Goal: Information Seeking & Learning: Learn about a topic

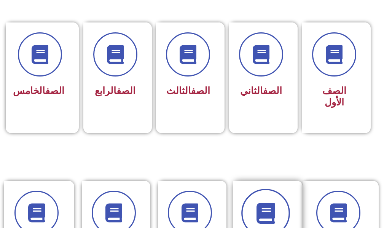
scroll to position [228, 0]
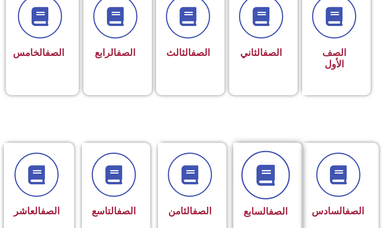
click at [259, 192] on span at bounding box center [265, 175] width 49 height 49
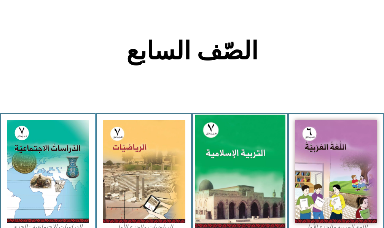
scroll to position [228, 0]
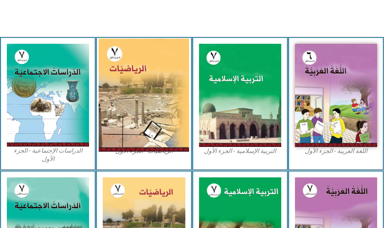
click at [130, 67] on img at bounding box center [144, 95] width 91 height 113
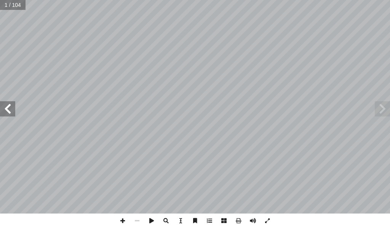
click at [12, 113] on span at bounding box center [7, 108] width 15 height 15
click at [8, 111] on span at bounding box center [7, 108] width 15 height 15
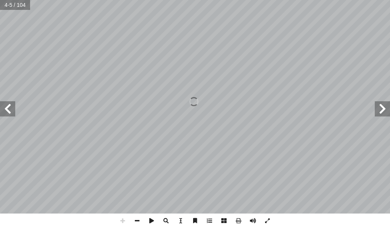
click at [8, 111] on span at bounding box center [7, 108] width 15 height 15
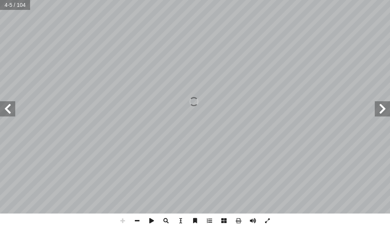
click at [8, 111] on span at bounding box center [7, 108] width 15 height 15
click at [239, 216] on div "14 تي: آ ل� � ِ د � عد أ ل� � َّ خط ُ حظ � ل أ � ٩ = | ٩ - | )ب ١٠ 5 = | ١٠ 5 |…" at bounding box center [195, 114] width 390 height 228
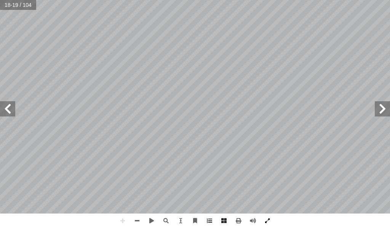
click at [272, 222] on span at bounding box center [267, 220] width 14 height 14
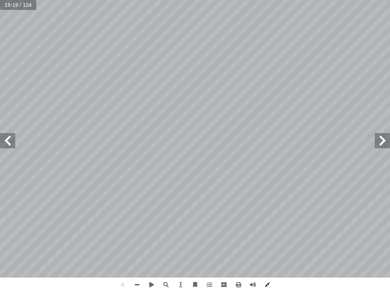
click at [270, 228] on span at bounding box center [267, 285] width 14 height 14
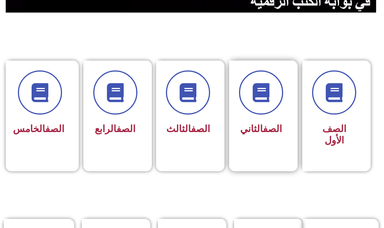
scroll to position [228, 0]
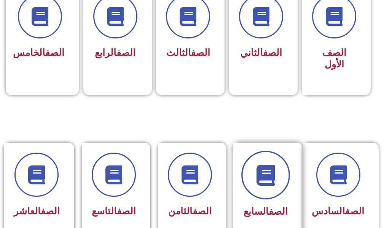
click at [245, 185] on span at bounding box center [265, 175] width 49 height 49
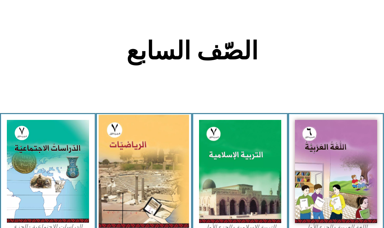
scroll to position [228, 0]
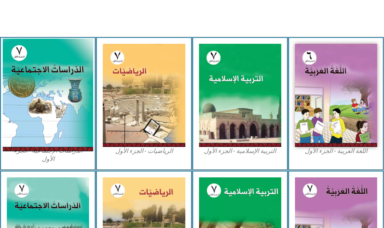
click at [57, 109] on img at bounding box center [48, 95] width 91 height 113
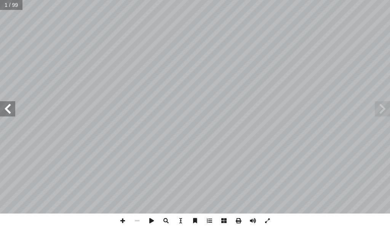
click at [8, 104] on span at bounding box center [7, 108] width 15 height 15
click at [6, 107] on span at bounding box center [7, 108] width 15 height 15
click at [5, 108] on span at bounding box center [7, 108] width 15 height 15
click at [5, 110] on span at bounding box center [7, 108] width 15 height 15
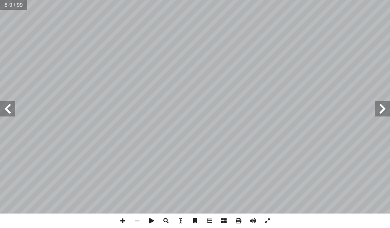
drag, startPoint x: 5, startPoint y: 111, endPoint x: 4, endPoint y: 115, distance: 3.8
click at [4, 115] on span at bounding box center [7, 108] width 15 height 15
click at [269, 219] on span at bounding box center [267, 220] width 14 height 14
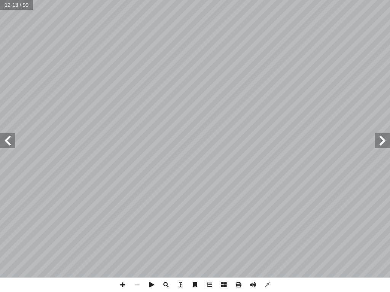
click at [10, 140] on span at bounding box center [7, 140] width 15 height 15
click at [9, 141] on span at bounding box center [7, 140] width 15 height 15
click at [9, 136] on span at bounding box center [7, 140] width 15 height 15
click at [12, 140] on span at bounding box center [7, 140] width 15 height 15
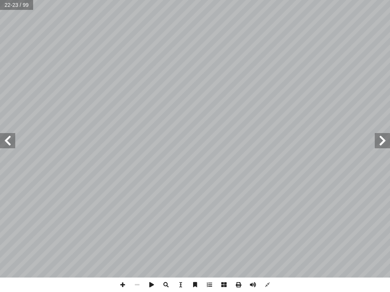
click at [389, 136] on span at bounding box center [381, 140] width 15 height 15
click at [388, 137] on span at bounding box center [381, 140] width 15 height 15
click at [124, 228] on span at bounding box center [122, 285] width 14 height 14
click at [122, 228] on span at bounding box center [122, 285] width 14 height 14
click at [135, 228] on span at bounding box center [137, 285] width 14 height 14
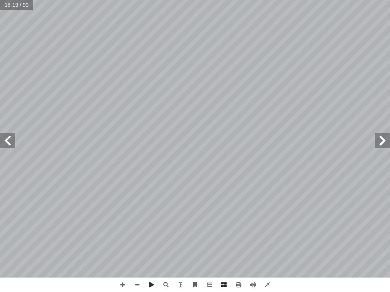
click at [151, 228] on div "١٤ ١ . فريقيا. إ لفلكي لقارة � � لموقع � ُ نستنتج ٢ . فريقيا. إ في لقارة � � لج…" at bounding box center [195, 146] width 390 height 292
click at [137, 228] on span at bounding box center [137, 285] width 14 height 14
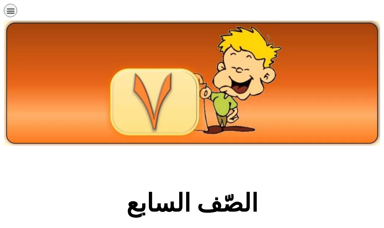
scroll to position [228, 0]
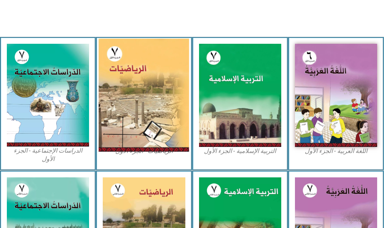
click at [146, 113] on img at bounding box center [144, 95] width 91 height 113
